Goal: Task Accomplishment & Management: Manage account settings

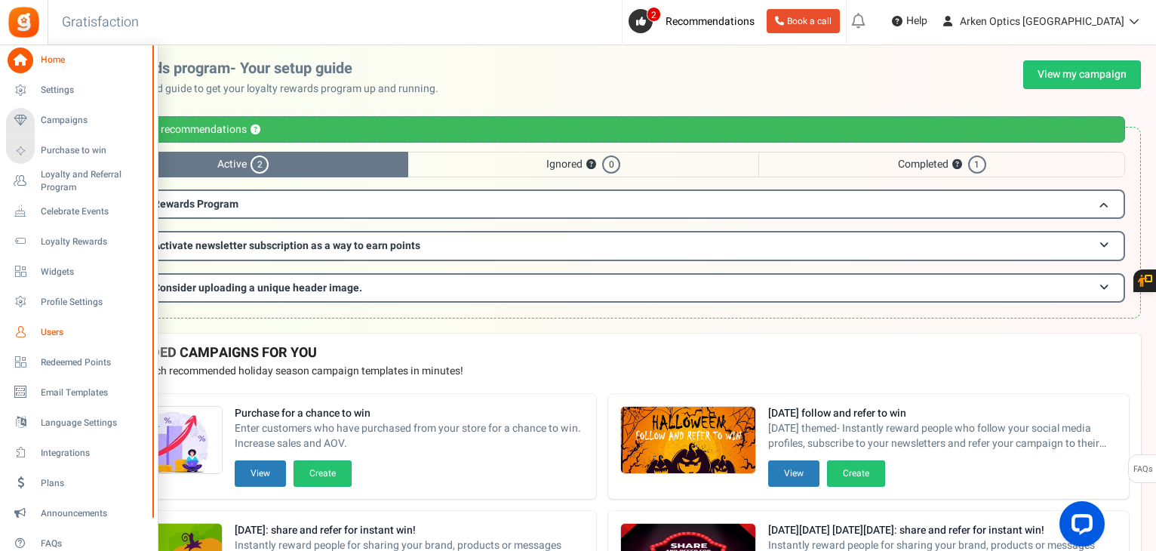
click at [59, 333] on span "Users" at bounding box center [94, 332] width 106 height 13
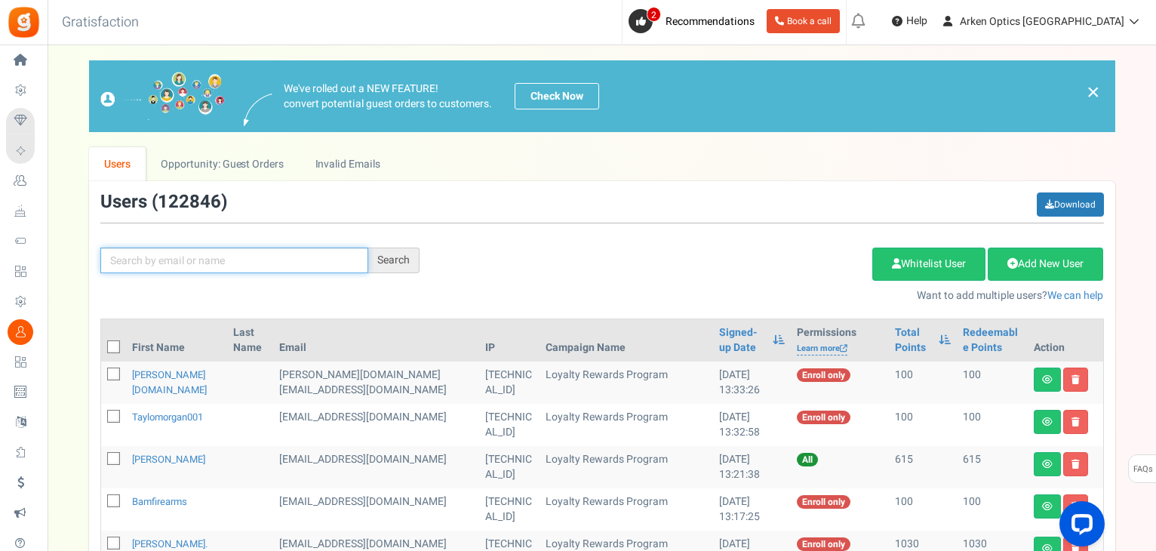
click at [150, 262] on input "text" at bounding box center [234, 260] width 268 height 26
paste input "[EMAIL_ADDRESS][DOMAIN_NAME]"
type input "[EMAIL_ADDRESS][DOMAIN_NAME]"
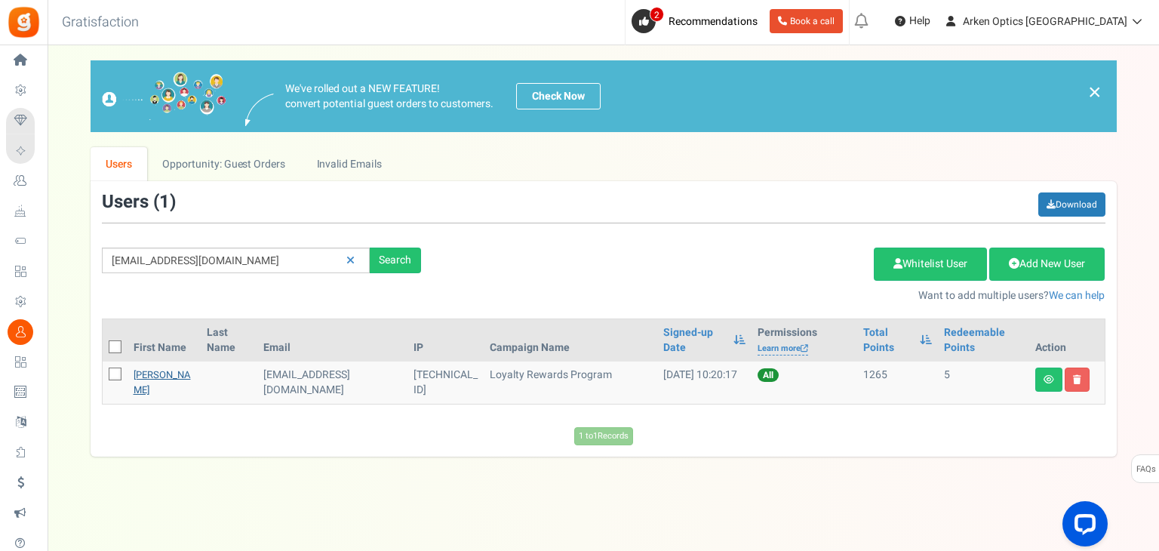
click at [153, 379] on link "[PERSON_NAME]" at bounding box center [162, 381] width 57 height 29
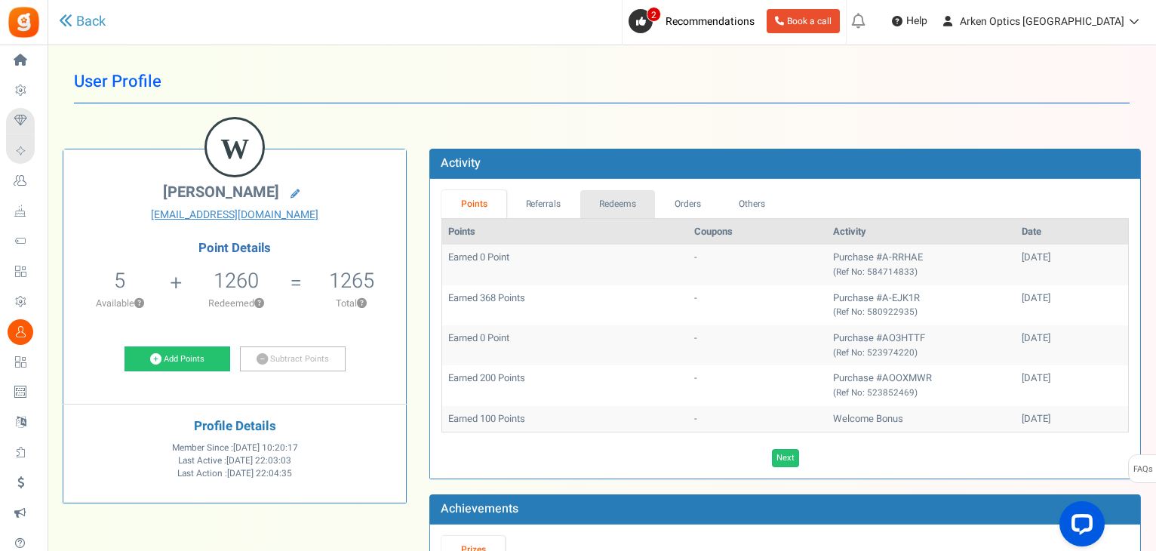
click at [604, 204] on link "Redeems" at bounding box center [617, 204] width 75 height 28
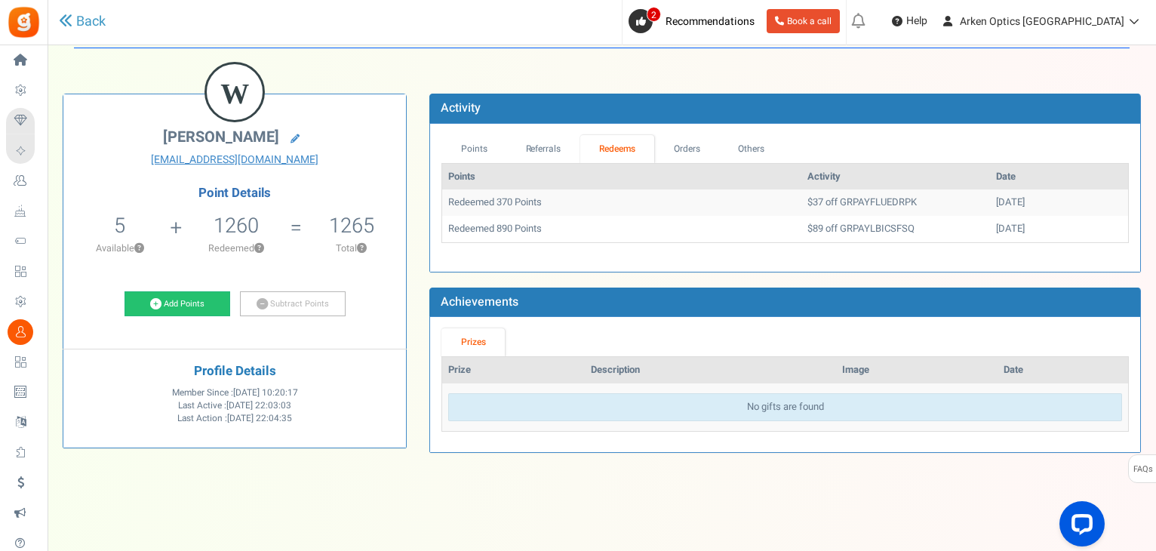
scroll to position [60, 0]
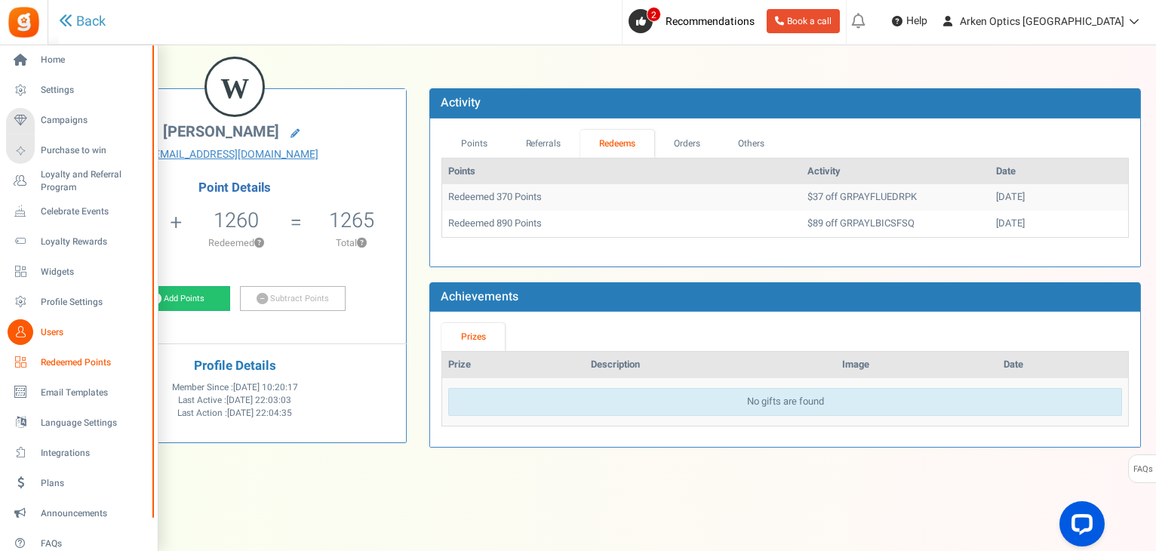
click at [70, 364] on span "Redeemed Points" at bounding box center [94, 362] width 106 height 13
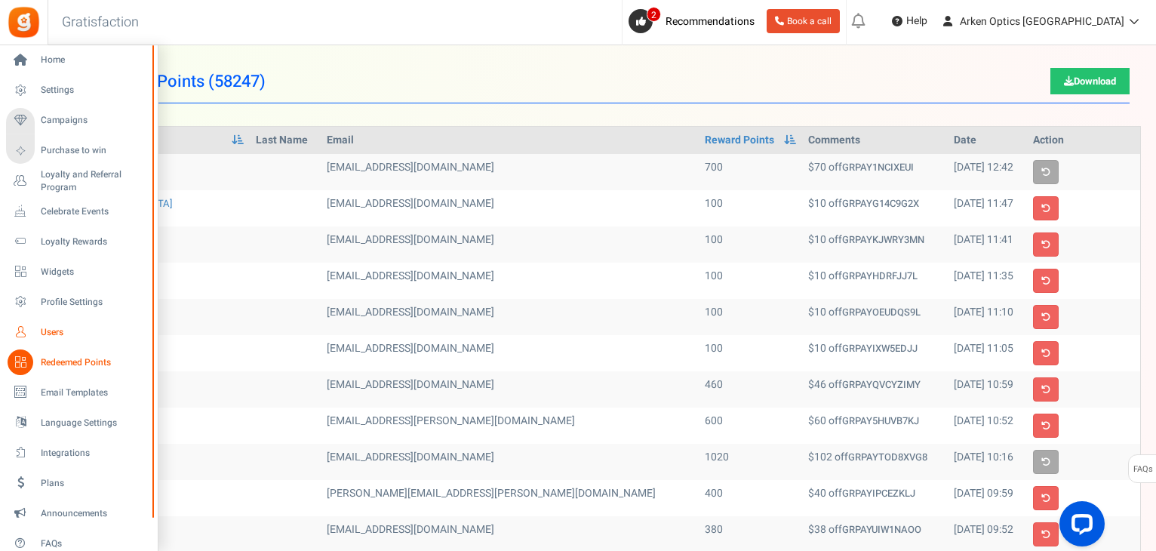
click at [45, 335] on span "Users" at bounding box center [94, 332] width 106 height 13
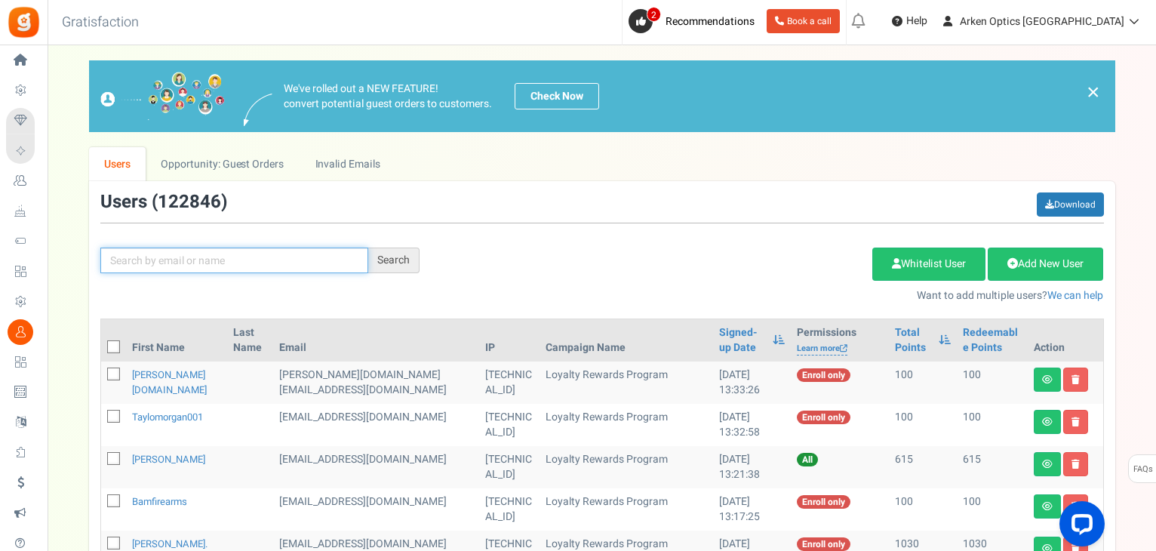
click at [223, 247] on input "text" at bounding box center [234, 260] width 268 height 26
paste input "[EMAIL_ADDRESS][DOMAIN_NAME]"
type input "[EMAIL_ADDRESS][DOMAIN_NAME]"
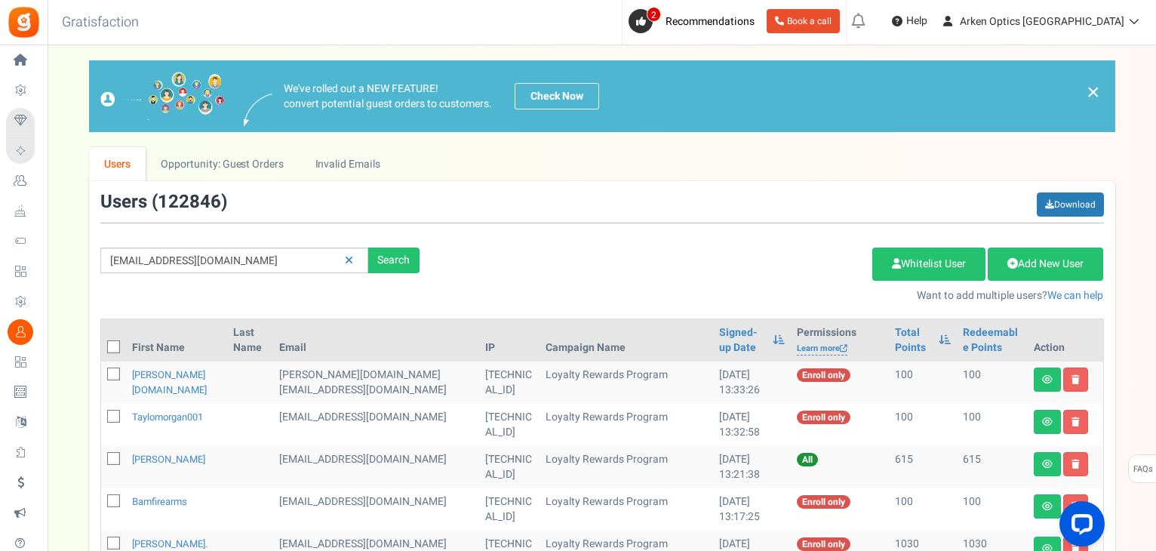
click at [416, 273] on div "[EMAIL_ADDRESS][DOMAIN_NAME] Search Add Etsy Order Delete Selected Users Import…" at bounding box center [602, 247] width 1026 height 111
click at [396, 255] on div "Search" at bounding box center [393, 260] width 51 height 26
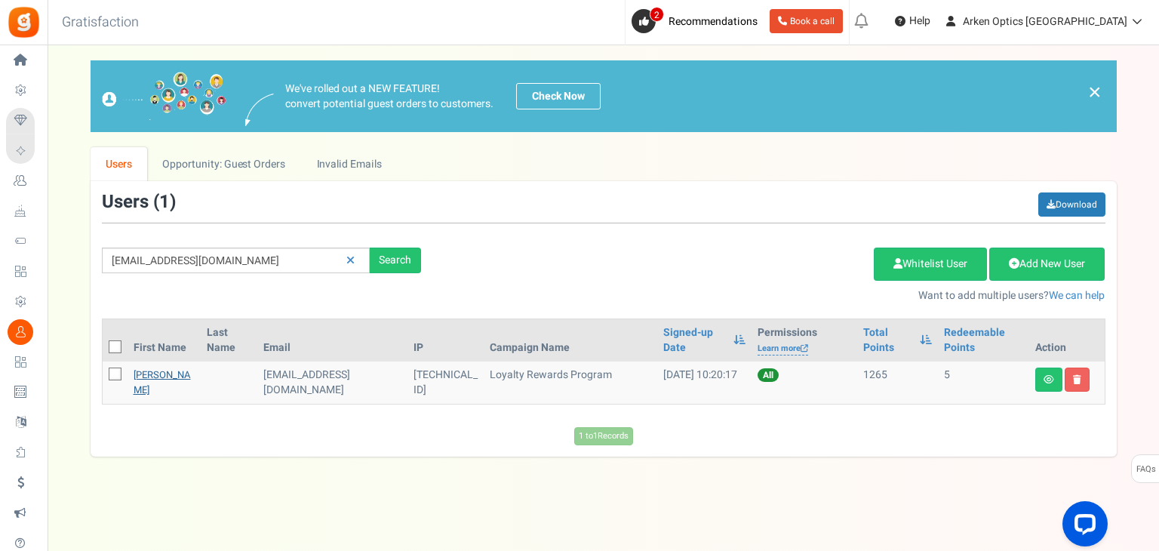
click at [159, 377] on link "[PERSON_NAME]" at bounding box center [162, 381] width 57 height 29
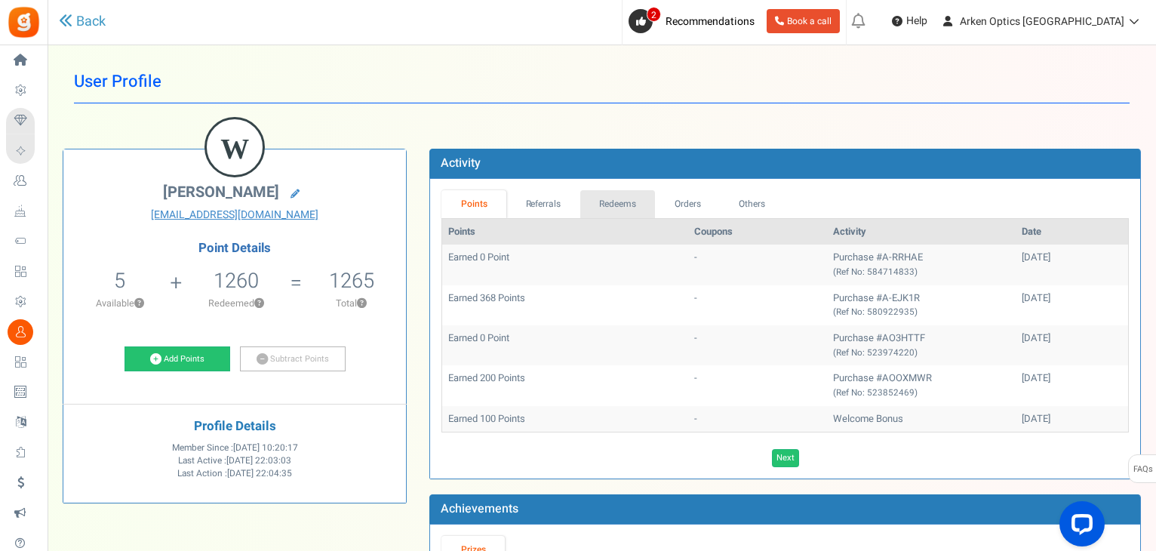
click at [603, 195] on link "Redeems" at bounding box center [617, 204] width 75 height 28
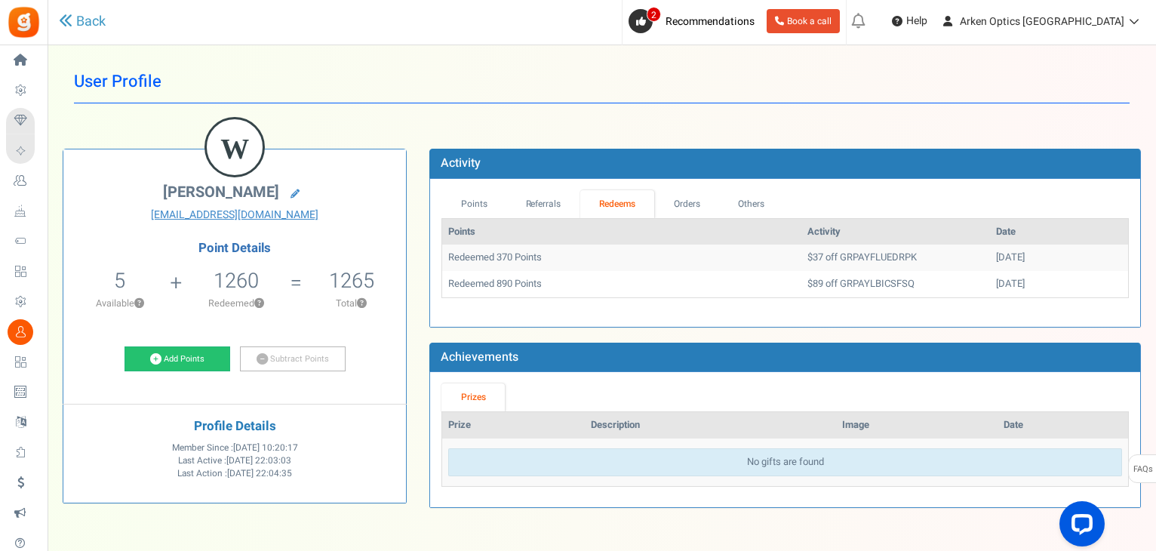
click at [834, 258] on td "$37 off GRPAYFLUEDRPK" at bounding box center [895, 257] width 189 height 26
click at [810, 253] on td "$37 off GRPAYFLUEDRPK" at bounding box center [895, 257] width 189 height 26
copy td "GRPAYFLUEDRPK"
